Goal: Task Accomplishment & Management: Manage account settings

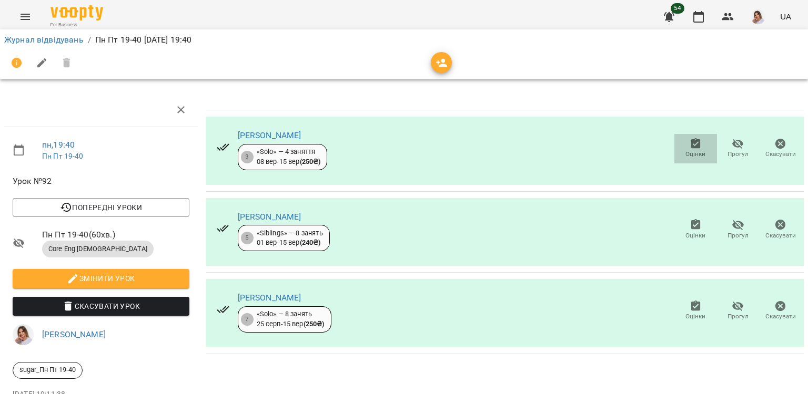
click at [690, 145] on icon "button" at bounding box center [694, 143] width 9 height 11
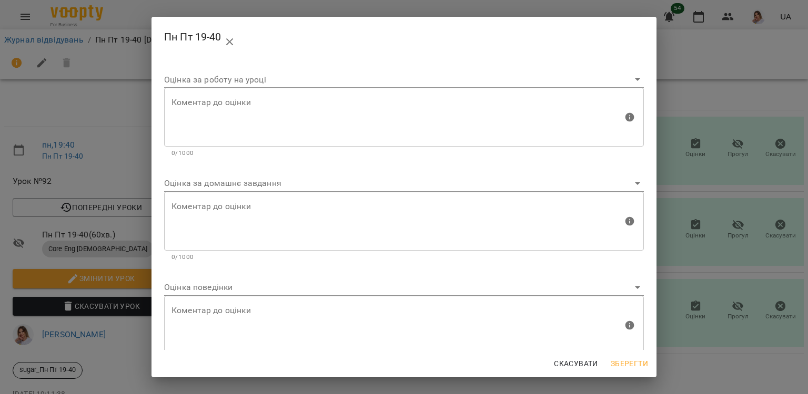
click at [254, 184] on body "For Business 54 UA Журнал відвідувань / Пн Пт 19-40 [DATE] 19:40 пн , 19:40 Пн …" at bounding box center [404, 221] width 808 height 442
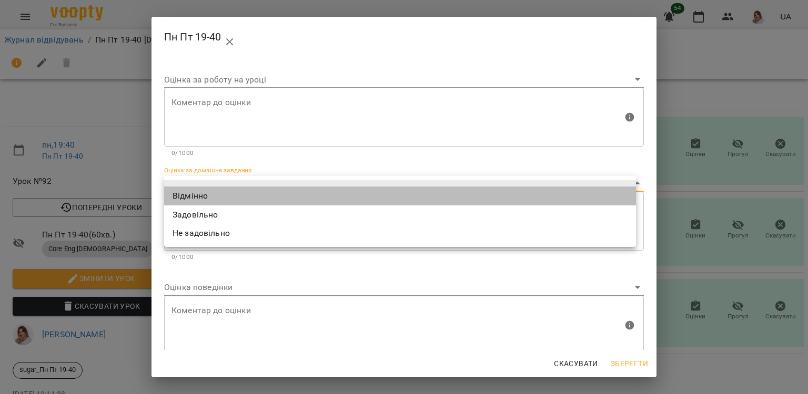
drag, startPoint x: 232, startPoint y: 196, endPoint x: 207, endPoint y: 245, distance: 55.0
click at [232, 196] on li "Відмінно" at bounding box center [400, 196] width 472 height 19
type input "*********"
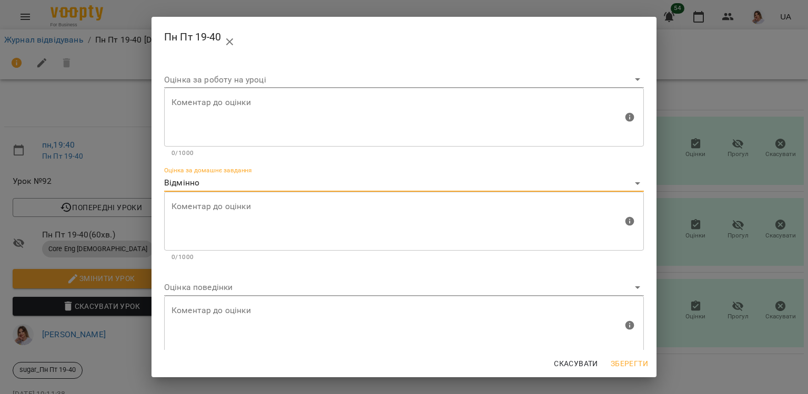
click at [196, 289] on body "For Business 54 UA Журнал відвідувань / Пн Пт 19-40 [DATE] 19:40 пн , 19:40 Пн …" at bounding box center [404, 221] width 808 height 442
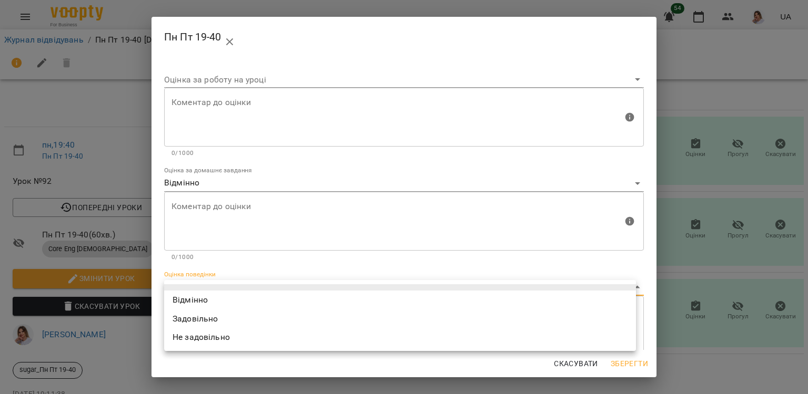
click at [187, 301] on li "Відмінно" at bounding box center [400, 300] width 472 height 19
type input "*********"
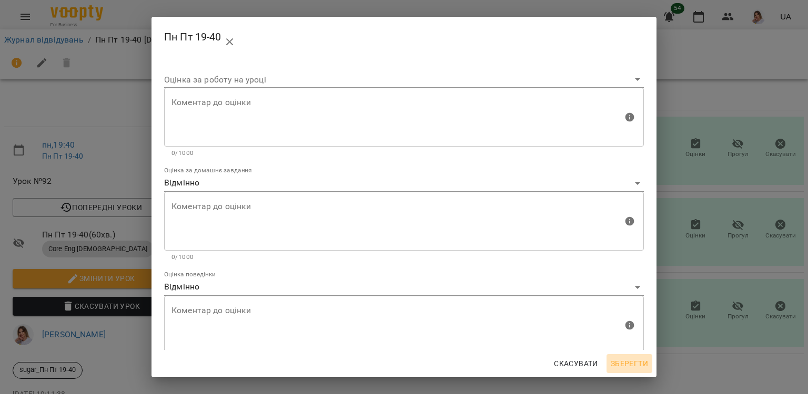
click at [629, 361] on span "Зберегти" at bounding box center [628, 364] width 37 height 13
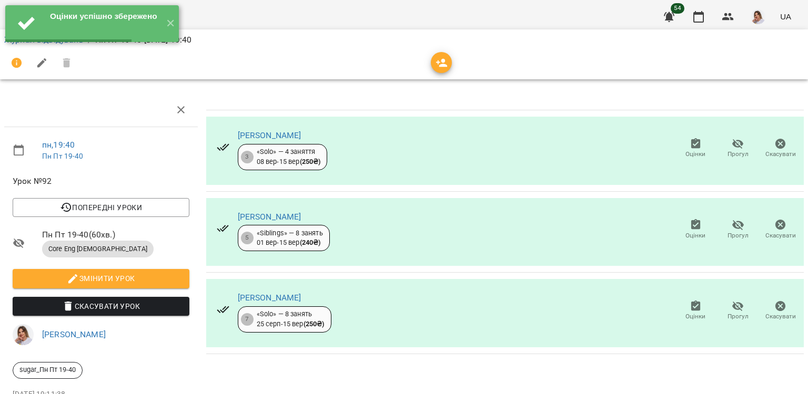
click at [689, 226] on icon "button" at bounding box center [695, 225] width 13 height 13
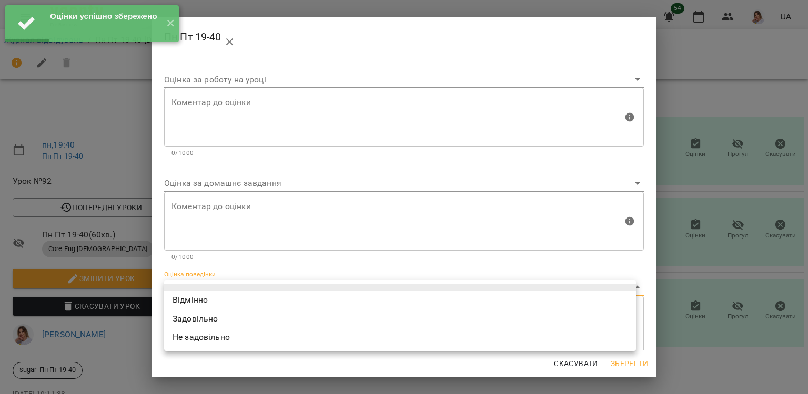
click at [203, 289] on body "Оцінки успішно збережено ✕ For Business 54 UA Журнал відвідувань / Пн Пт 19-40 …" at bounding box center [404, 221] width 808 height 442
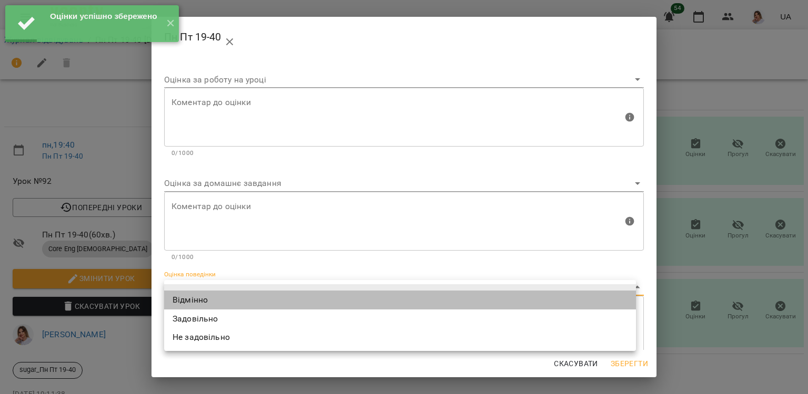
click at [199, 292] on li "Відмінно" at bounding box center [400, 300] width 472 height 19
type input "*********"
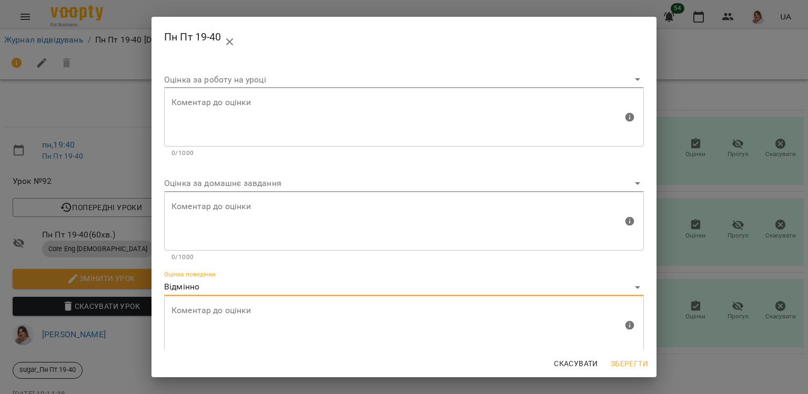
click at [621, 363] on span "Зберегти" at bounding box center [628, 364] width 37 height 13
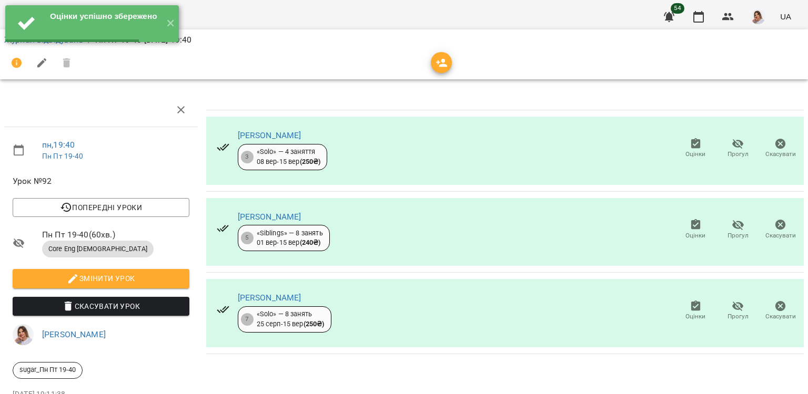
click at [689, 311] on icon "button" at bounding box center [695, 306] width 13 height 13
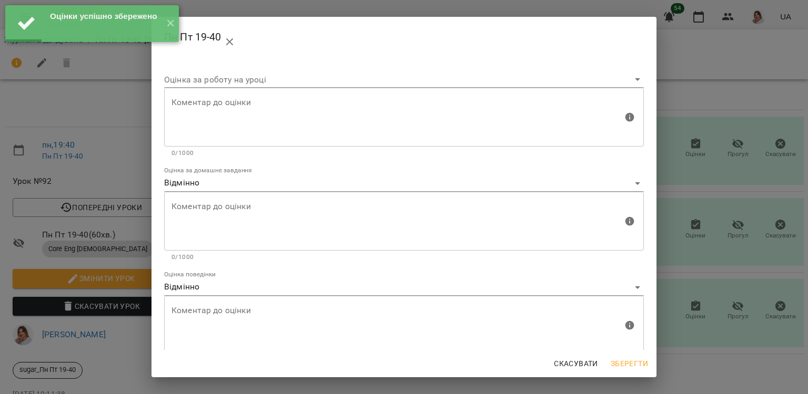
click at [698, 347] on div "Пн Пт 19-40 Оцінка за роботу на уроці Коментар до оцінки Коментар до оцінки 0/1…" at bounding box center [404, 197] width 808 height 394
